Goal: Information Seeking & Learning: Find contact information

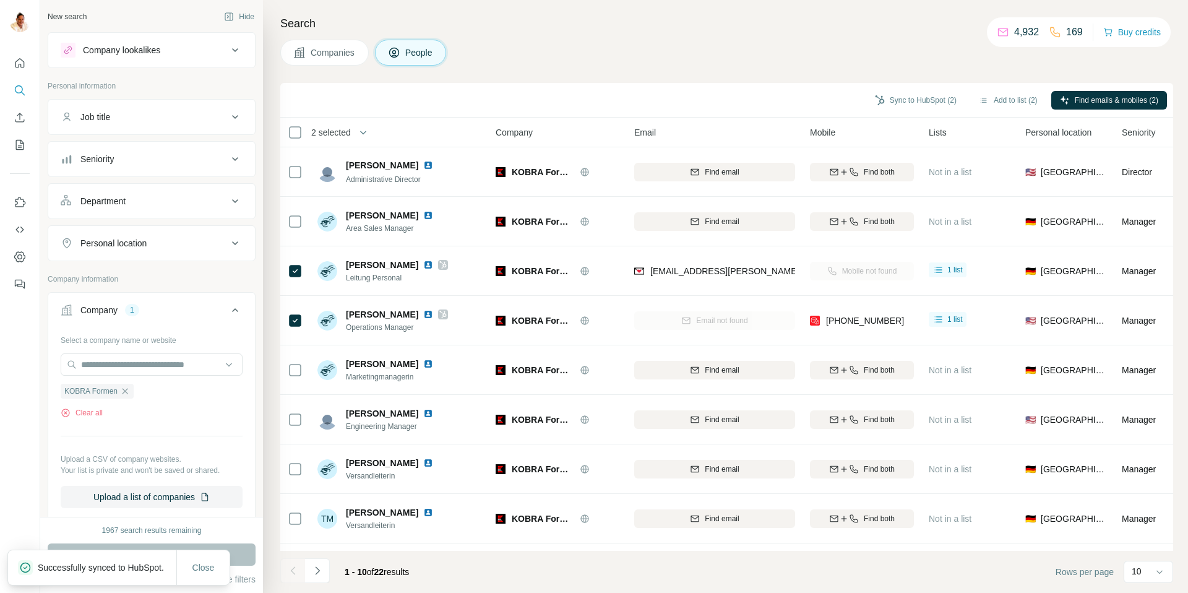
click at [123, 391] on icon "button" at bounding box center [125, 391] width 10 height 10
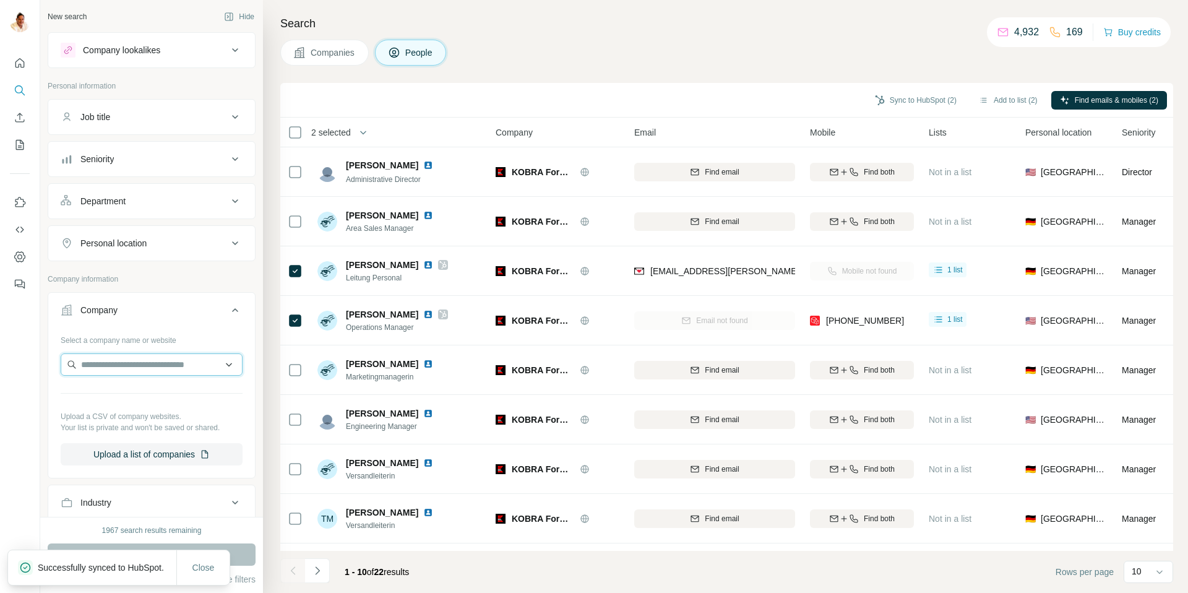
click at [117, 373] on input "text" at bounding box center [152, 364] width 182 height 22
type input "**********"
click at [144, 400] on p "[DOMAIN_NAME]" at bounding box center [125, 404] width 59 height 11
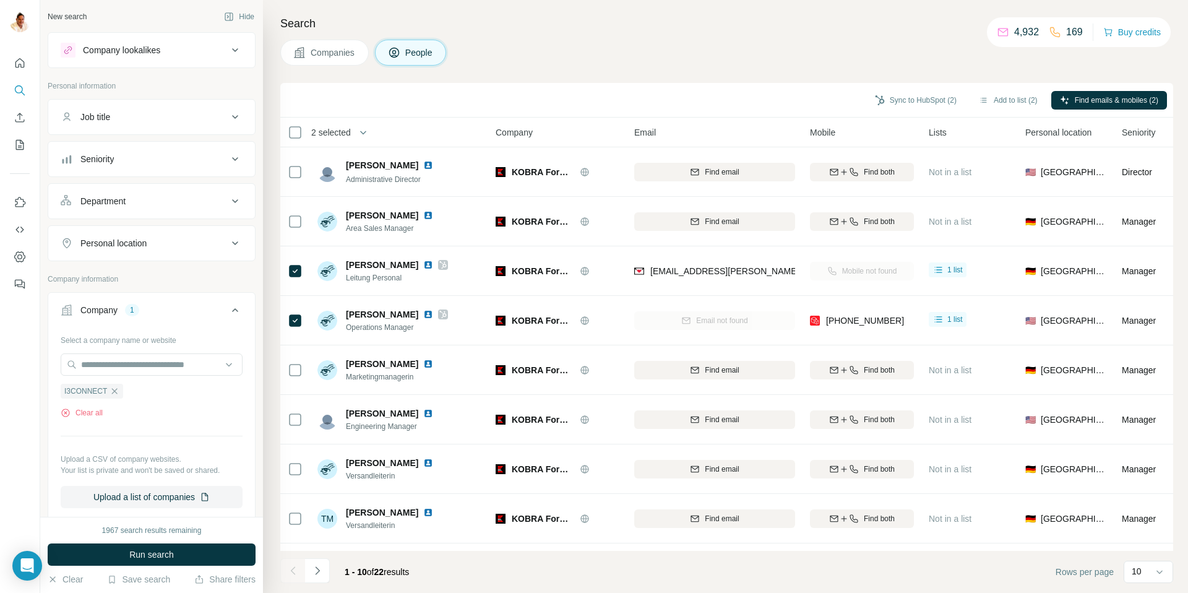
click at [163, 554] on span "Run search" at bounding box center [151, 554] width 45 height 12
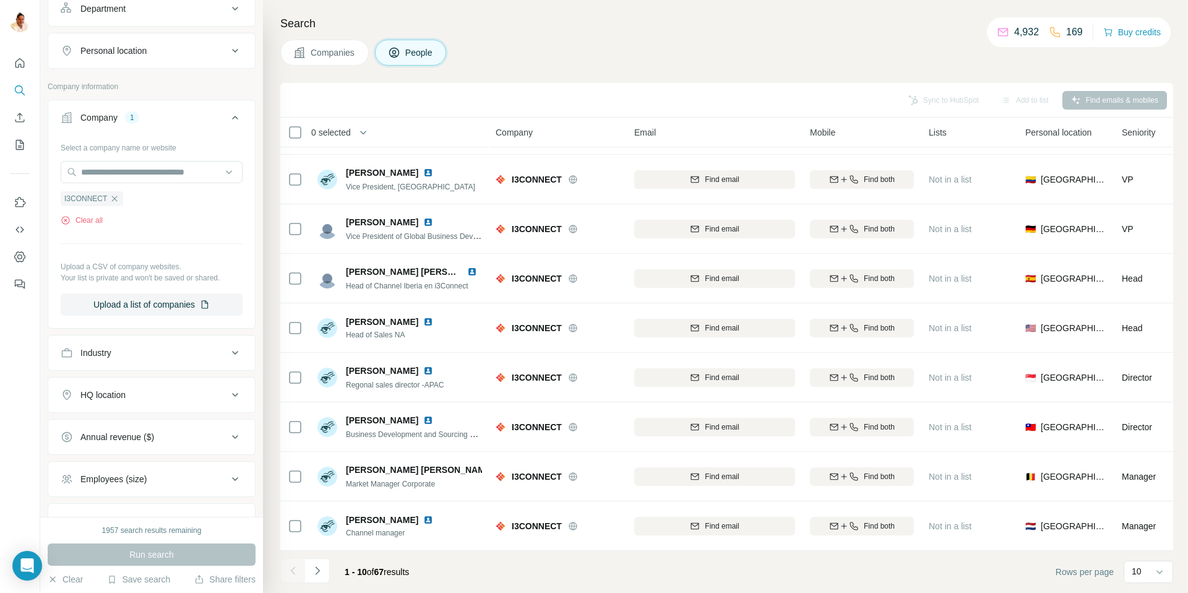
scroll to position [196, 0]
click at [98, 391] on div "HQ location" at bounding box center [102, 392] width 45 height 12
click at [115, 420] on input "text" at bounding box center [152, 423] width 182 height 22
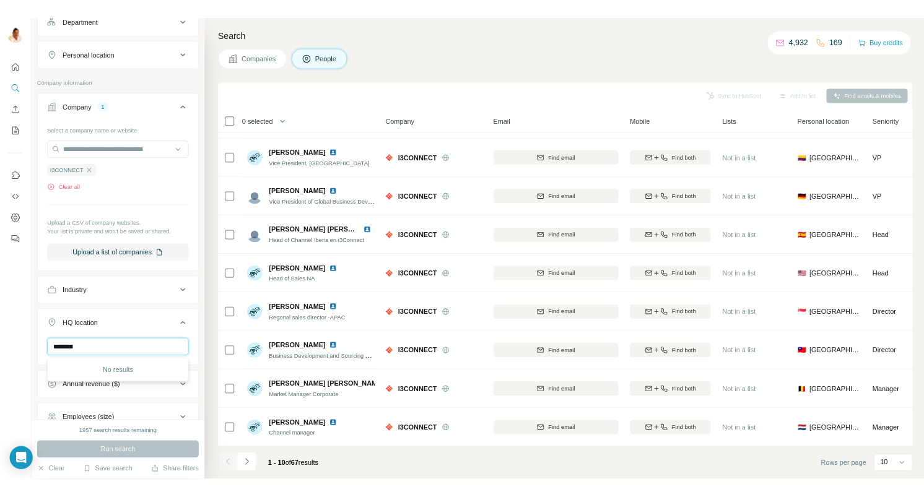
scroll to position [197, 0]
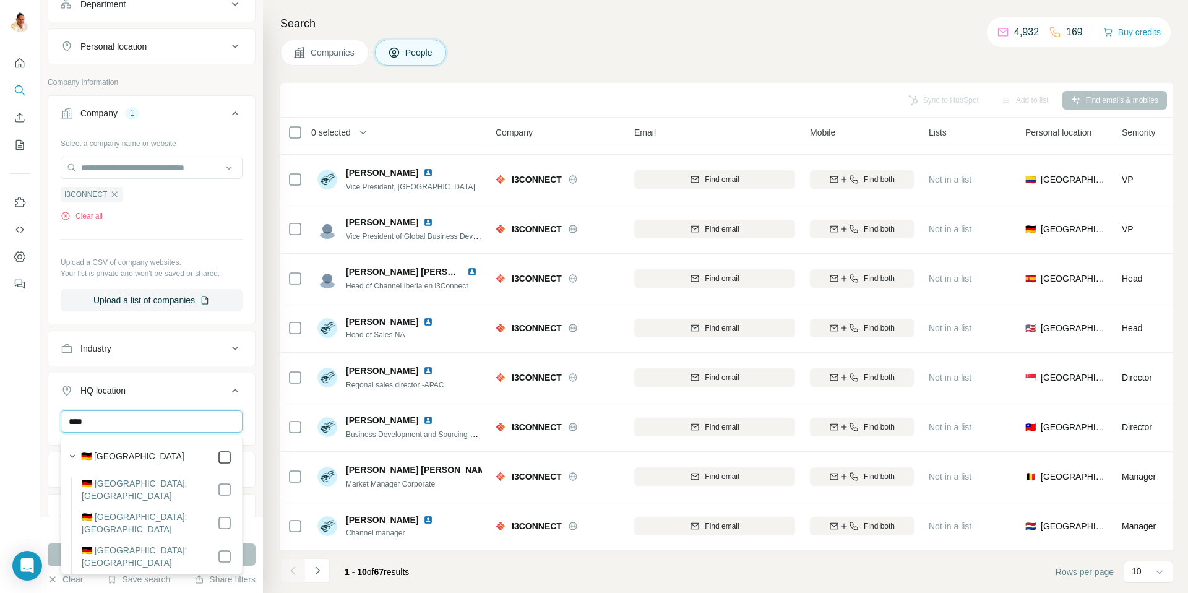
type input "****"
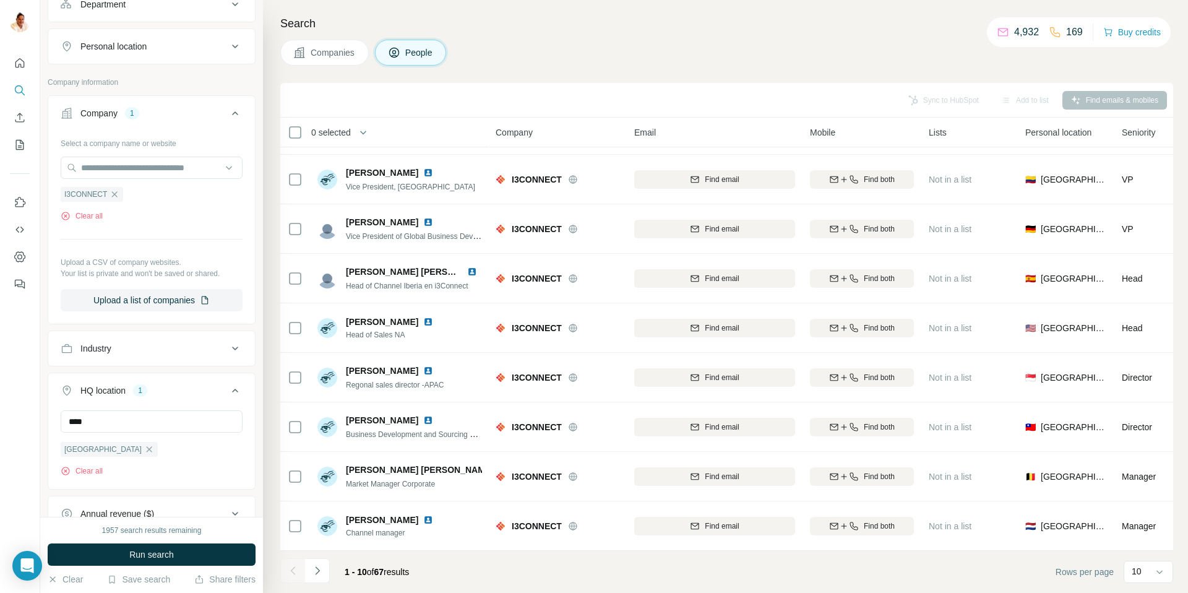
click at [248, 552] on button "Run search" at bounding box center [152, 554] width 208 height 22
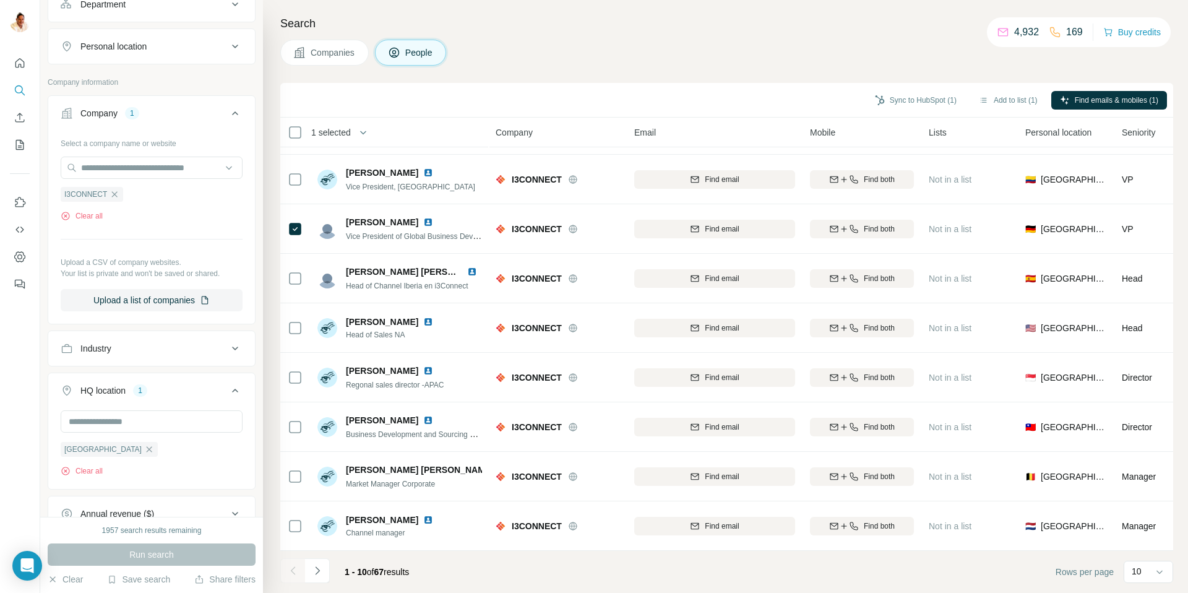
click at [179, 556] on div "Run search" at bounding box center [152, 554] width 208 height 22
click at [160, 553] on div "Run search" at bounding box center [152, 554] width 208 height 22
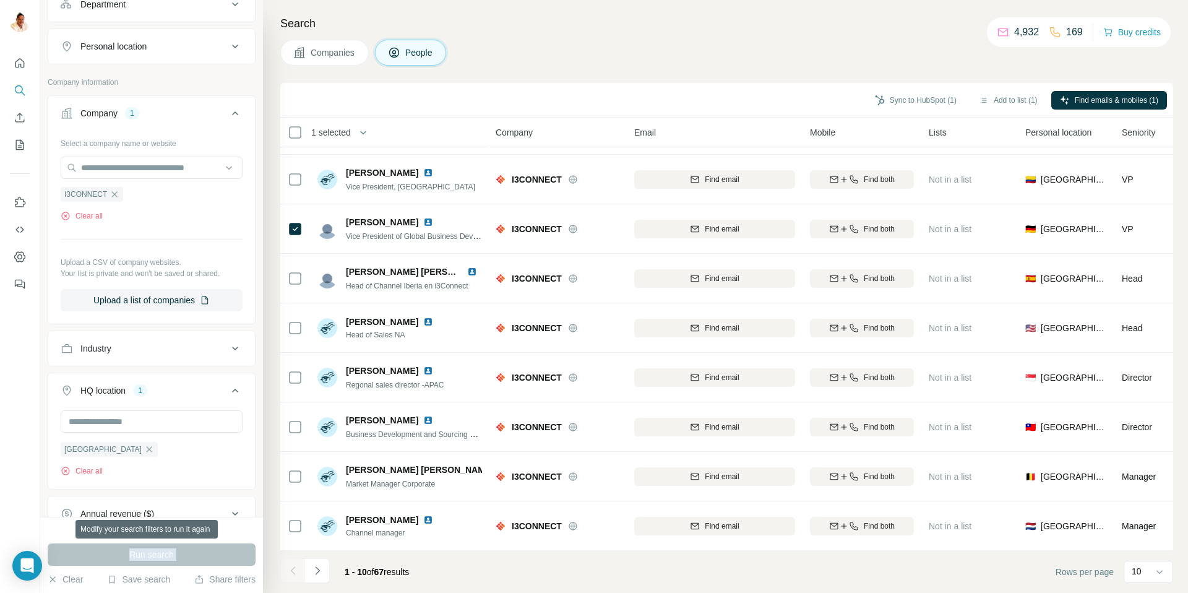
click at [160, 553] on div "Run search" at bounding box center [152, 554] width 208 height 22
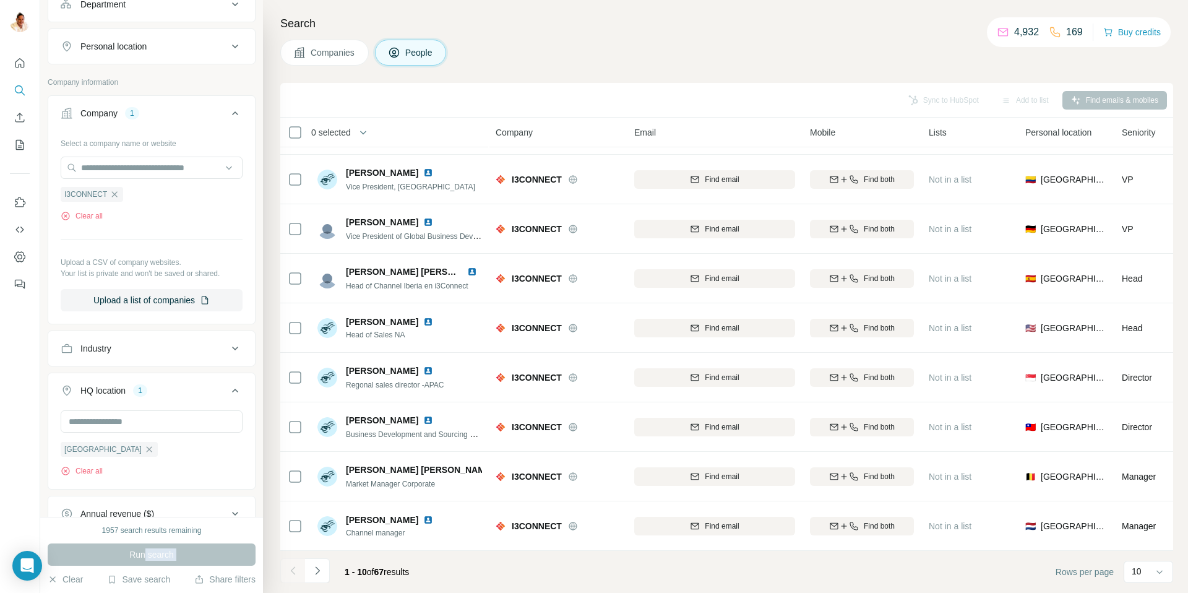
click at [145, 553] on div "Run search" at bounding box center [152, 554] width 208 height 22
click at [167, 446] on div "[GEOGRAPHIC_DATA] Clear all" at bounding box center [152, 443] width 182 height 66
click at [149, 556] on div "Run search" at bounding box center [152, 554] width 208 height 22
click at [165, 214] on div "Clear all" at bounding box center [152, 215] width 182 height 11
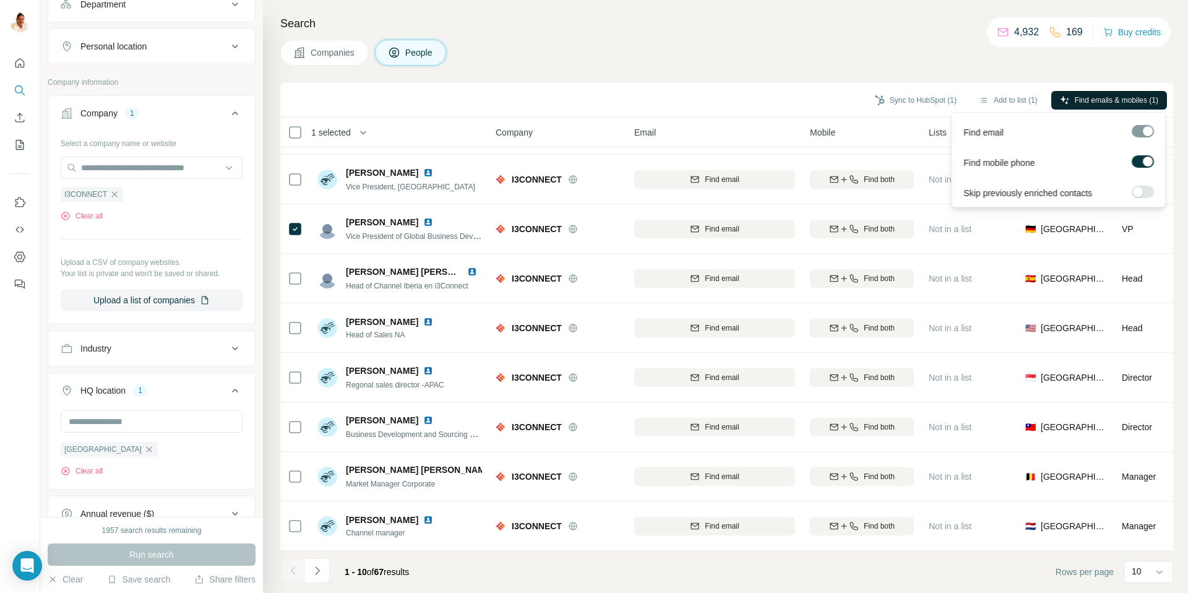
click at [1084, 102] on span "Find emails & mobiles (1)" at bounding box center [1117, 100] width 84 height 11
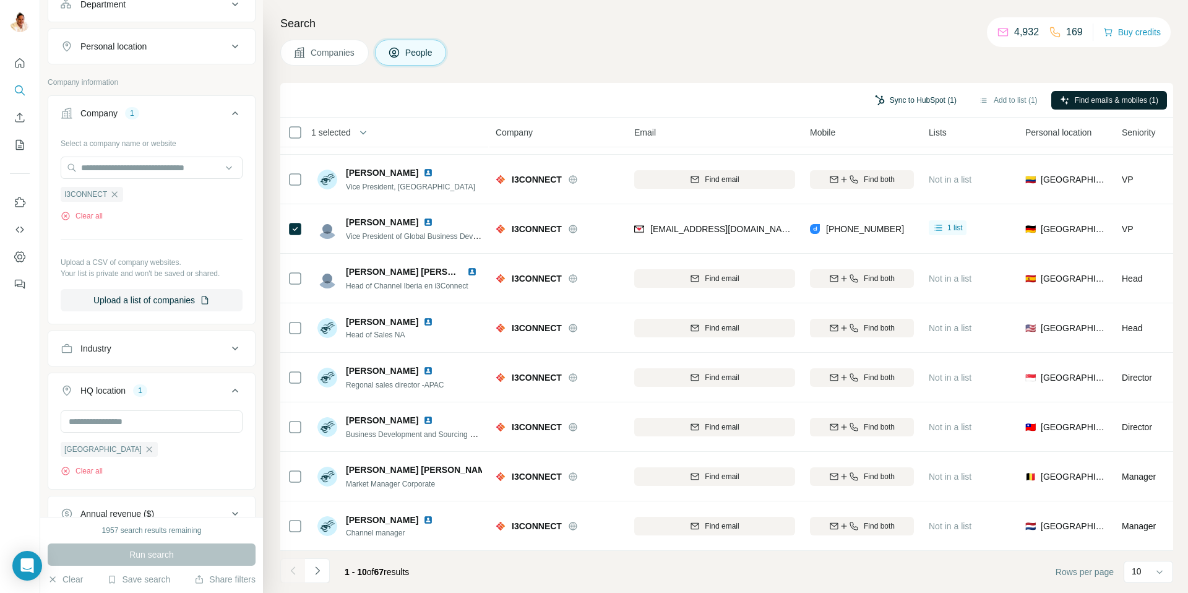
click at [890, 102] on button "Sync to HubSpot (1)" at bounding box center [916, 100] width 99 height 19
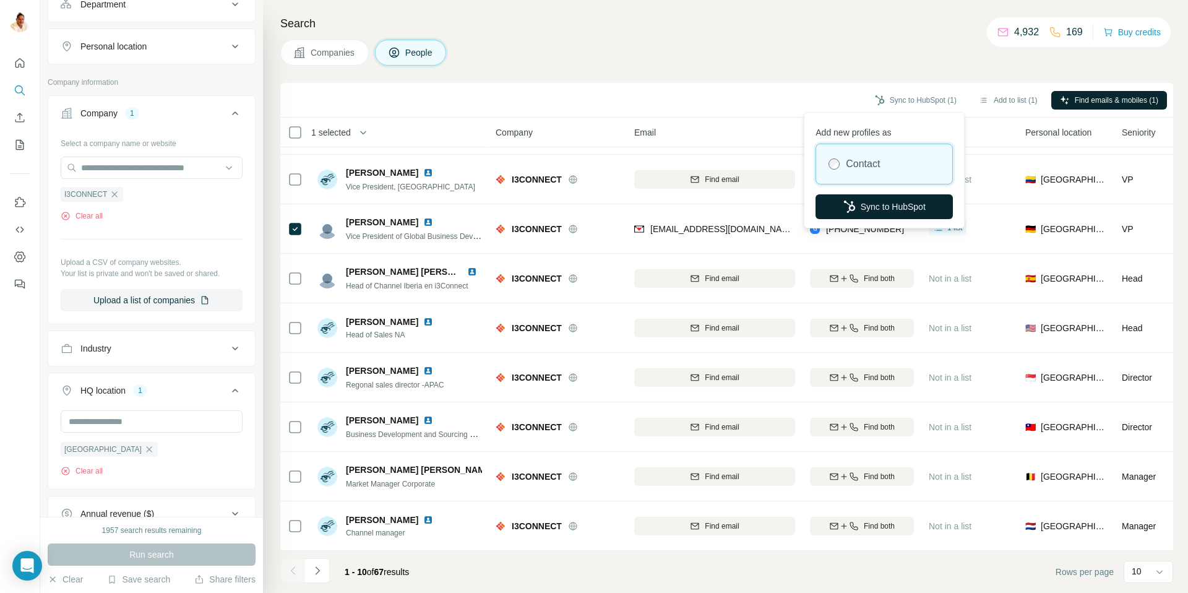
click at [870, 204] on button "Sync to HubSpot" at bounding box center [884, 206] width 137 height 25
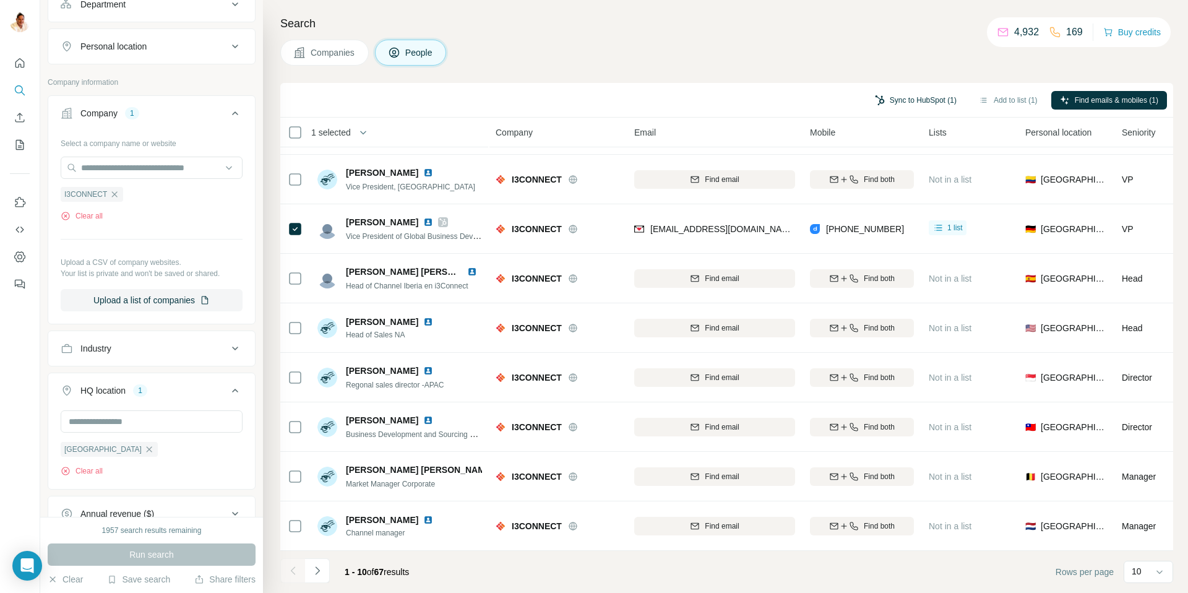
click at [903, 95] on button "Sync to HubSpot (1)" at bounding box center [916, 100] width 99 height 19
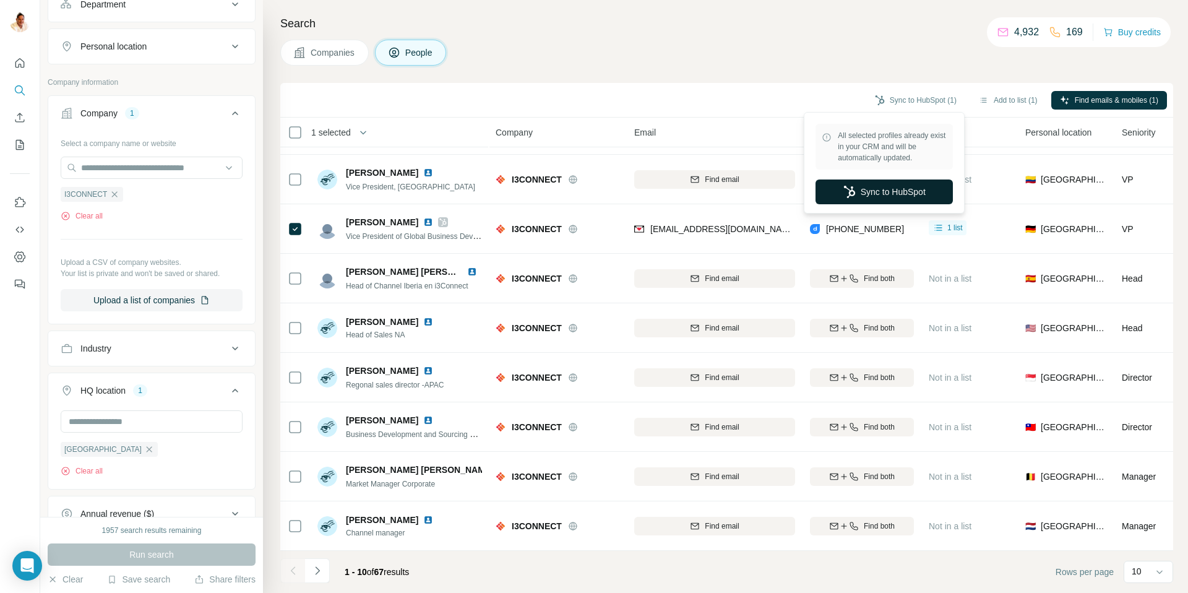
click at [893, 193] on button "Sync to HubSpot" at bounding box center [884, 192] width 137 height 25
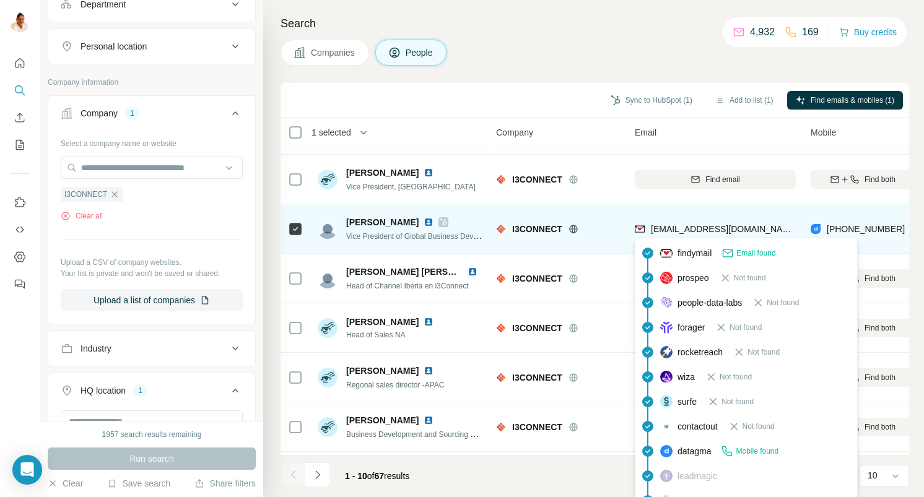
click at [673, 230] on span "[EMAIL_ADDRESS][DOMAIN_NAME]" at bounding box center [724, 229] width 147 height 10
copy span "[EMAIL_ADDRESS][DOMAIN_NAME]"
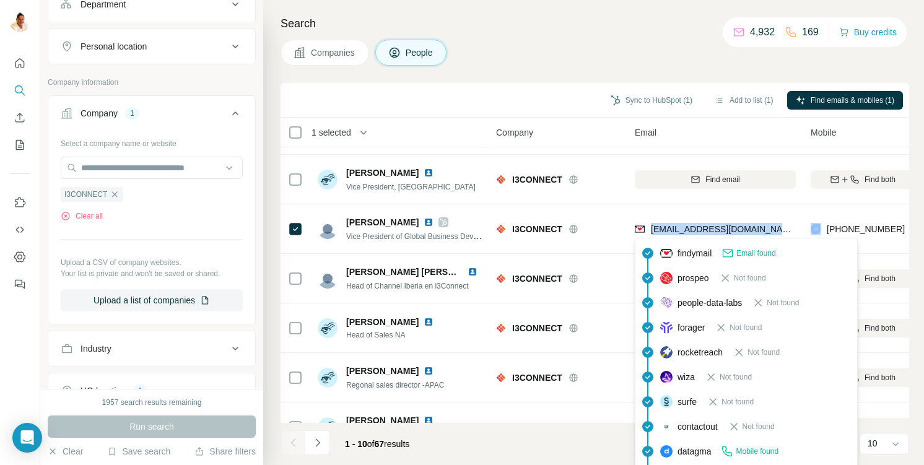
click at [115, 195] on icon "button" at bounding box center [115, 194] width 10 height 10
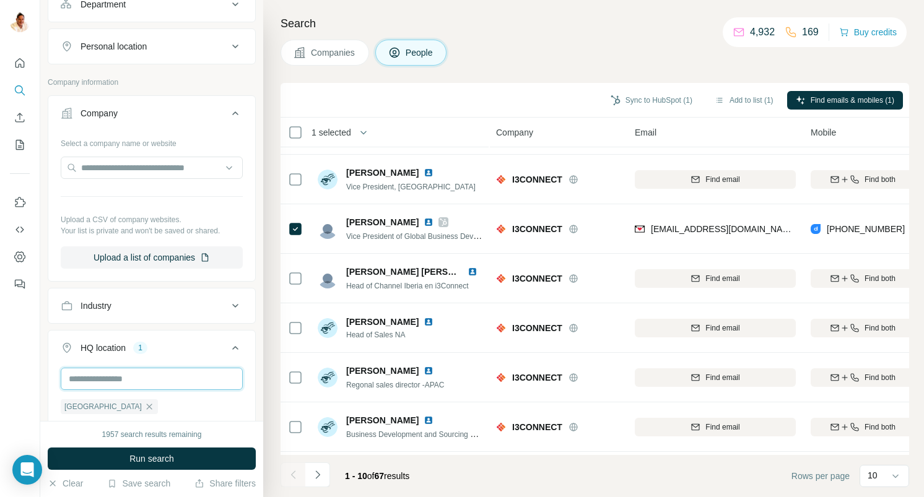
click at [100, 387] on input "text" at bounding box center [152, 379] width 182 height 22
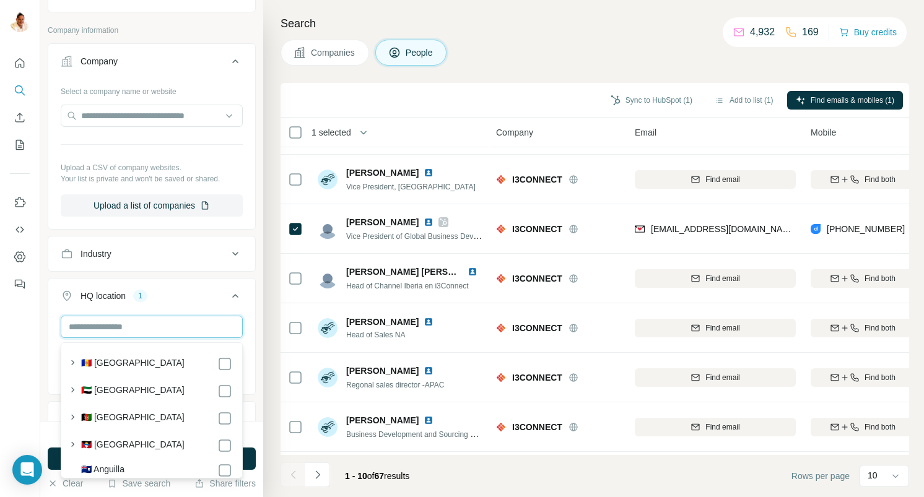
scroll to position [248, 0]
click at [132, 290] on div "HQ location 1" at bounding box center [144, 296] width 167 height 12
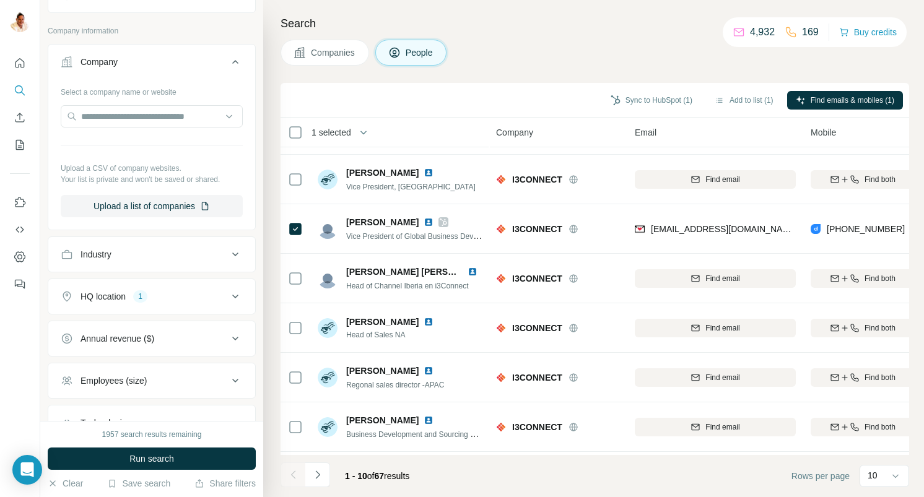
click at [131, 297] on div "HQ location 1" at bounding box center [144, 296] width 167 height 12
click at [144, 355] on icon "button" at bounding box center [149, 355] width 10 height 10
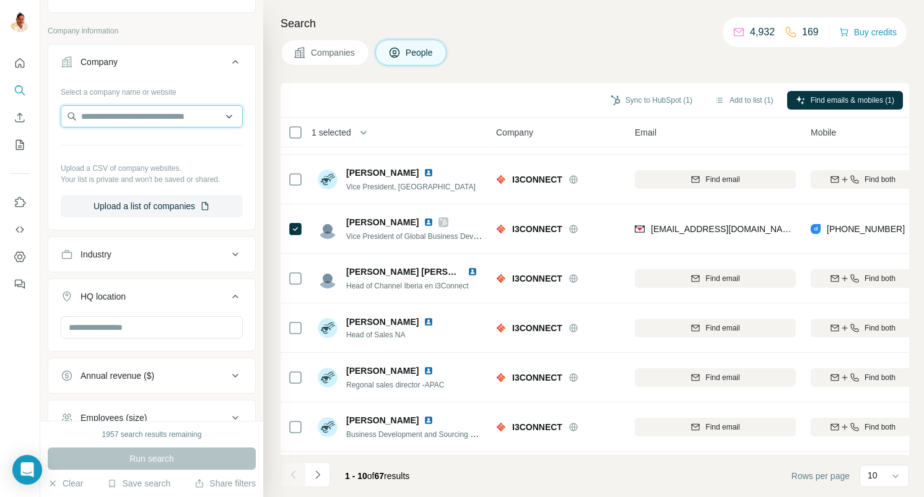
click at [89, 118] on input "text" at bounding box center [152, 116] width 182 height 22
paste input "**********"
click at [180, 116] on input "**********" at bounding box center [152, 116] width 182 height 22
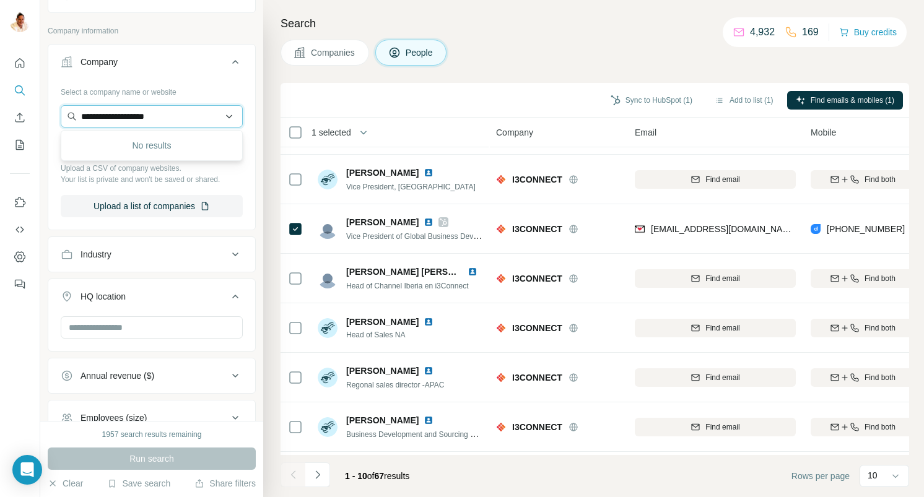
paste input "******"
type input "**********"
